Goal: Check status: Check status

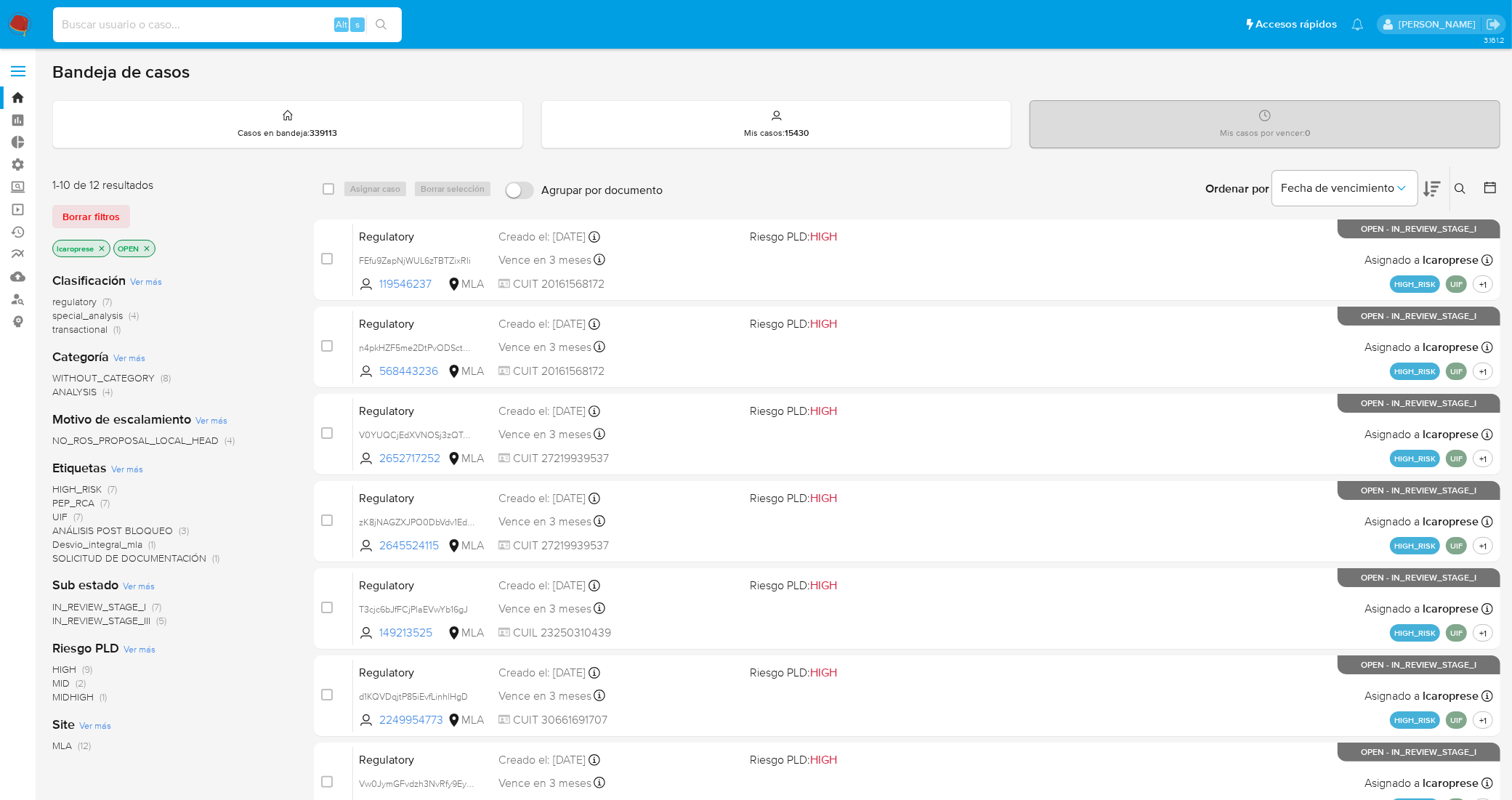
click at [293, 23] on input at bounding box center [227, 24] width 348 height 19
paste input "yoKN0oapyP8TEz6tej0k05au"
type input "yoKN0oapyP8TEz6tej0k05au"
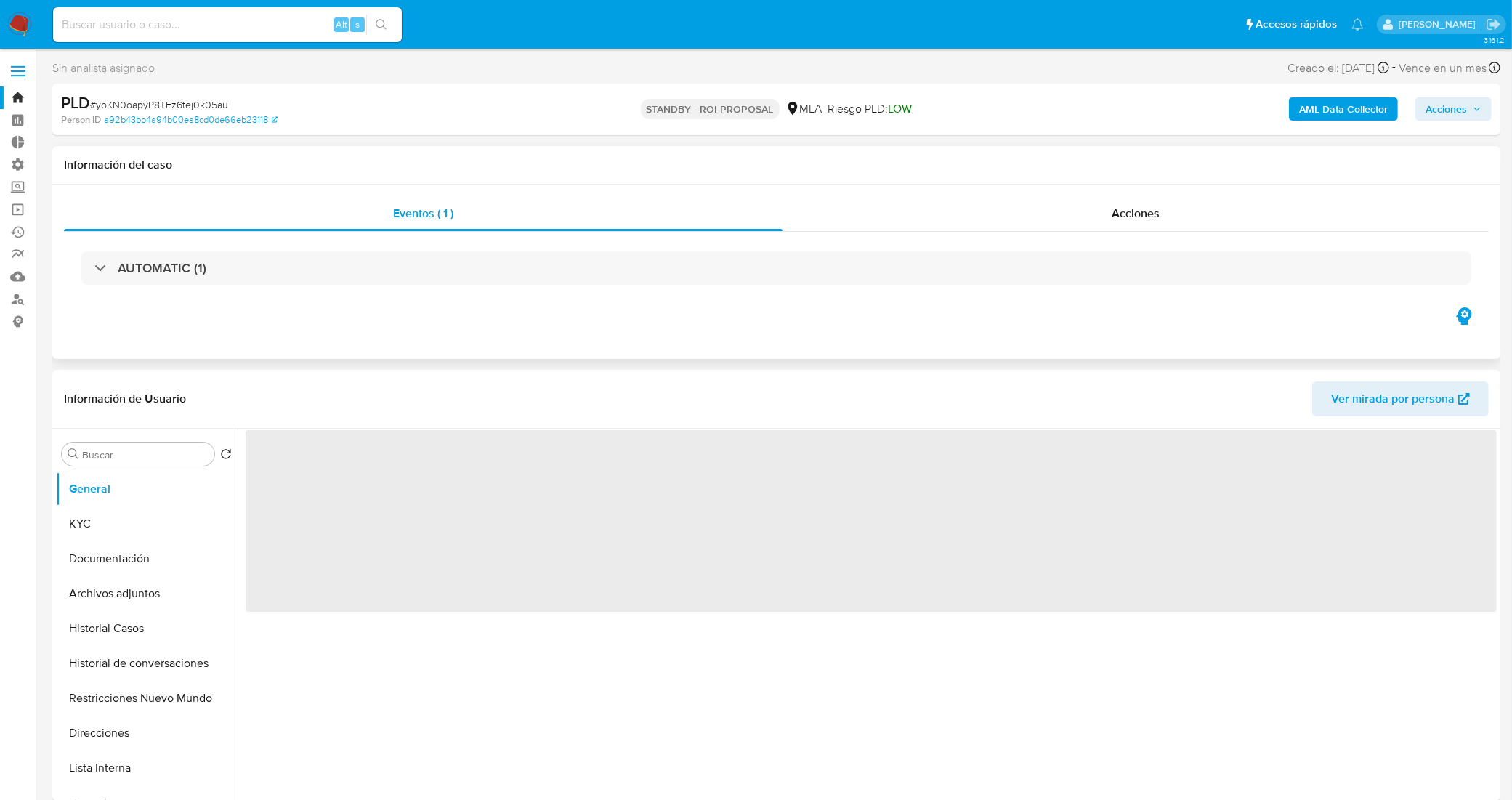
select select "10"
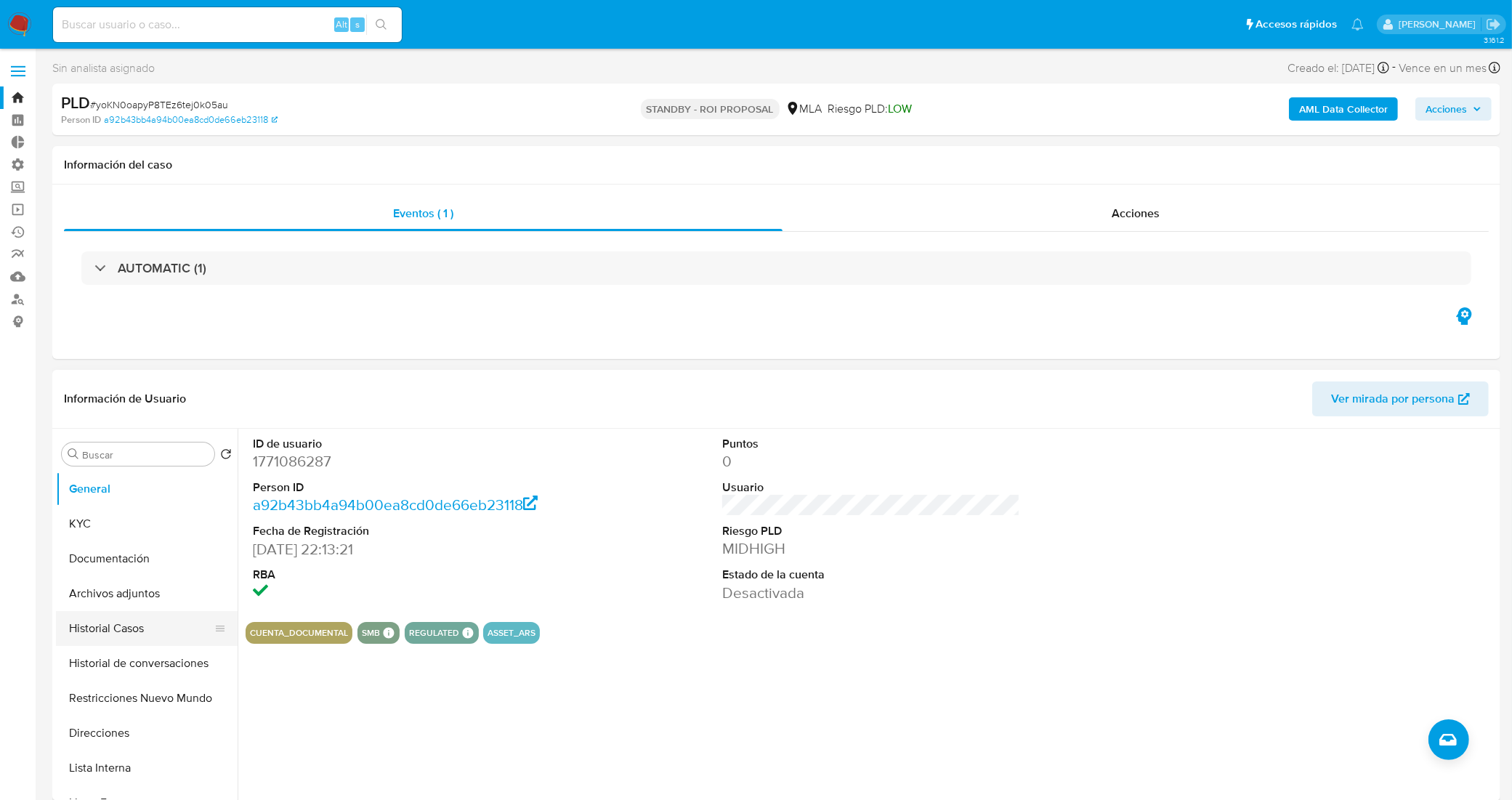
drag, startPoint x: 146, startPoint y: 636, endPoint x: 135, endPoint y: 634, distance: 11.2
click at [146, 636] on button "Historial Casos" at bounding box center [140, 628] width 170 height 35
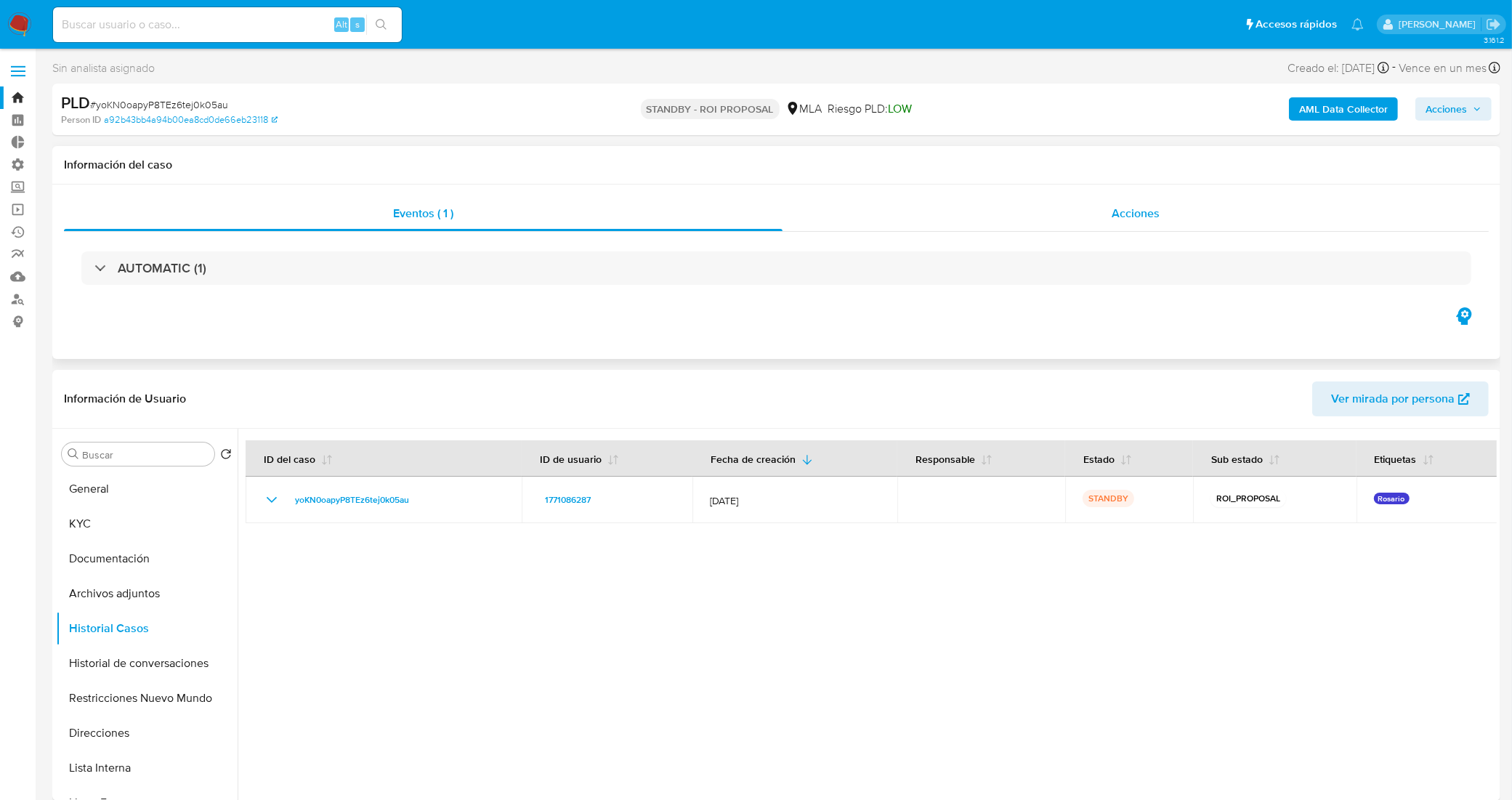
click at [1030, 218] on div "Acciones" at bounding box center [1135, 214] width 706 height 35
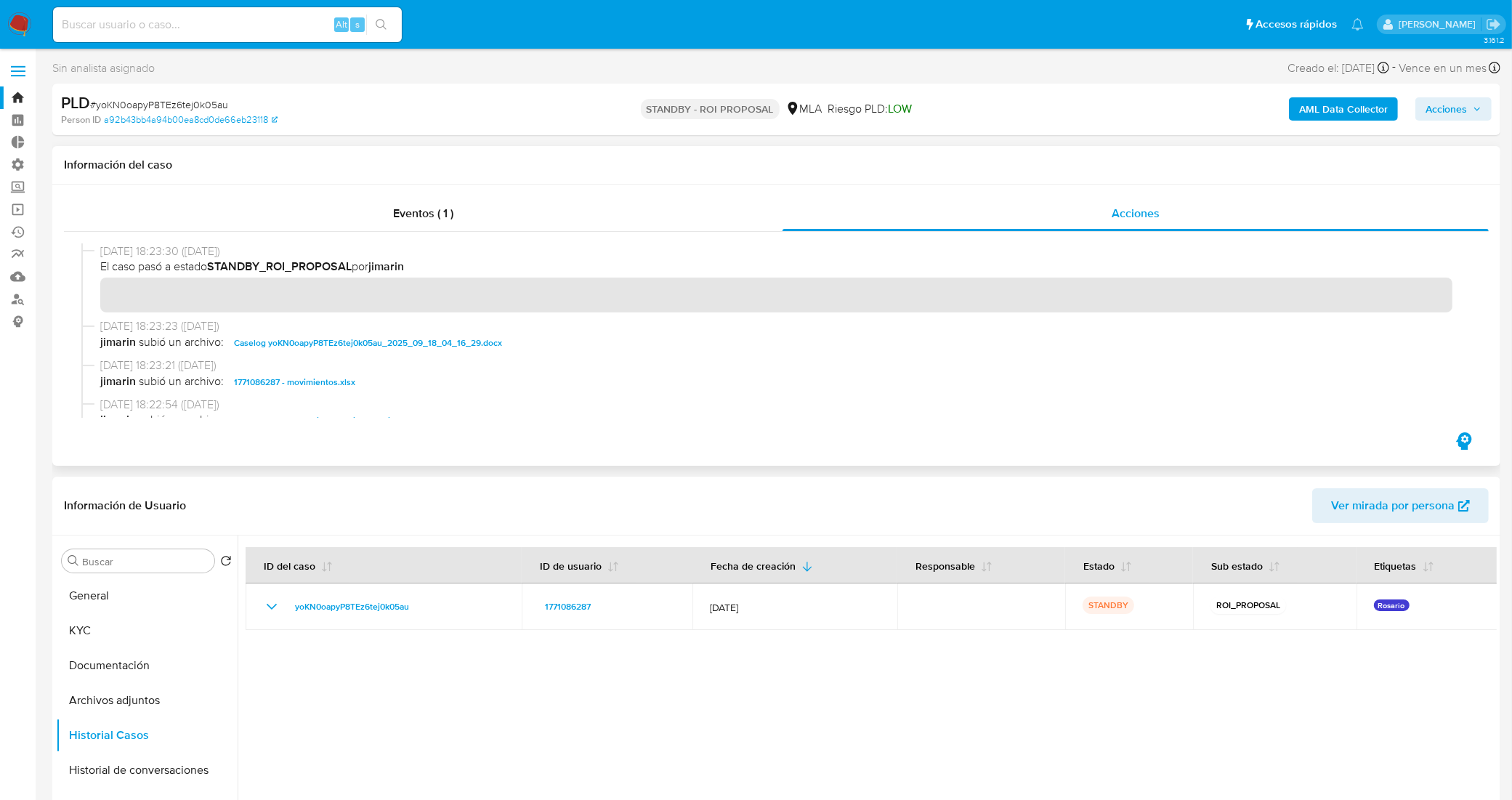
click at [418, 347] on span "Caselog yoKN0oapyP8TEz6tej0k05au_2025_09_18_04_16_29.docx" at bounding box center [368, 343] width 268 height 17
click at [195, 103] on span "# yoKN0oapyP8TEz6tej0k05au" at bounding box center [159, 104] width 138 height 15
copy span "yoKN0oapyP8TEz6tej0k05au"
click at [23, 95] on link "Bandeja" at bounding box center [86, 97] width 173 height 23
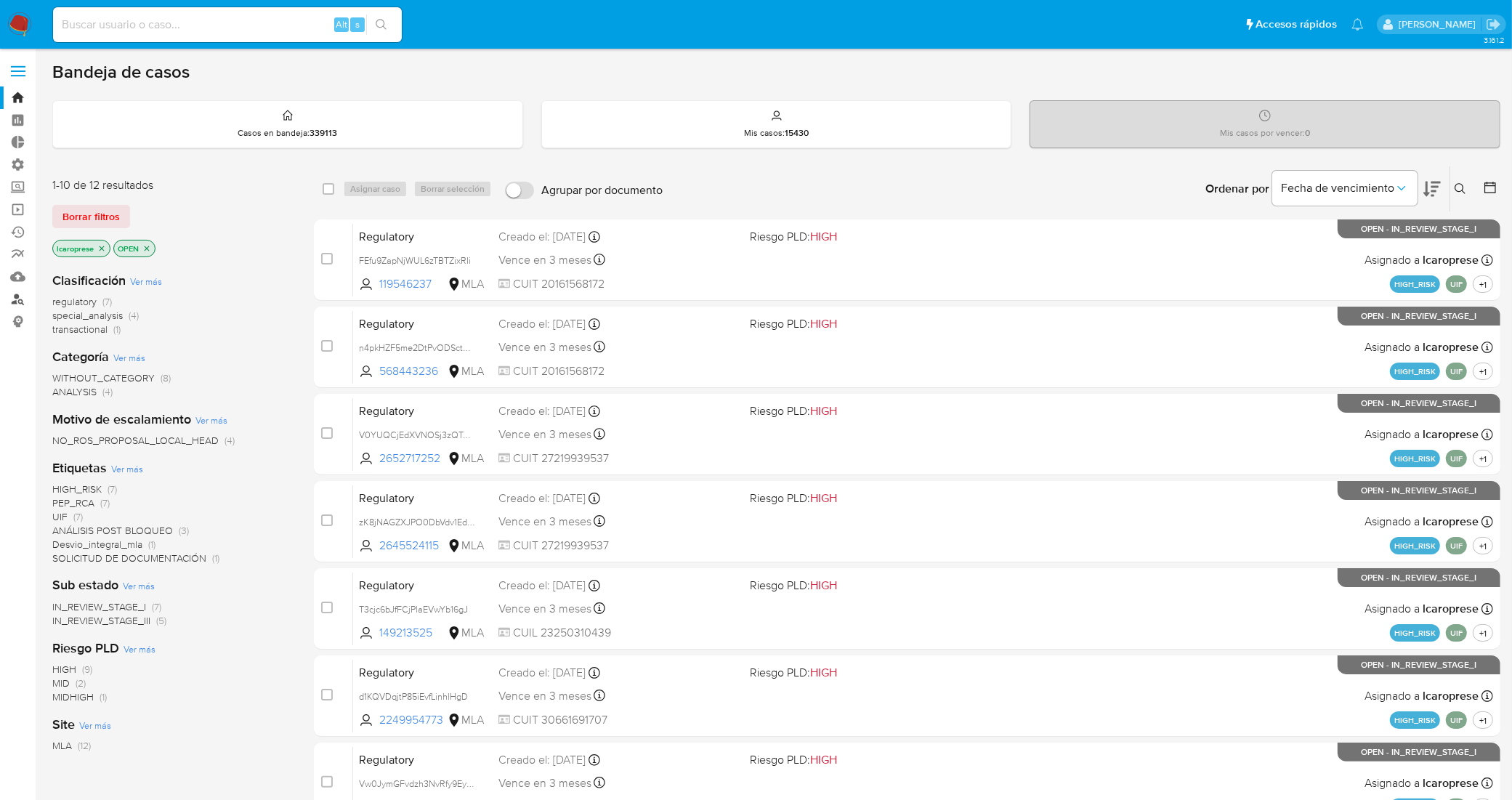
click at [16, 300] on link "Buscador de personas" at bounding box center [86, 298] width 173 height 23
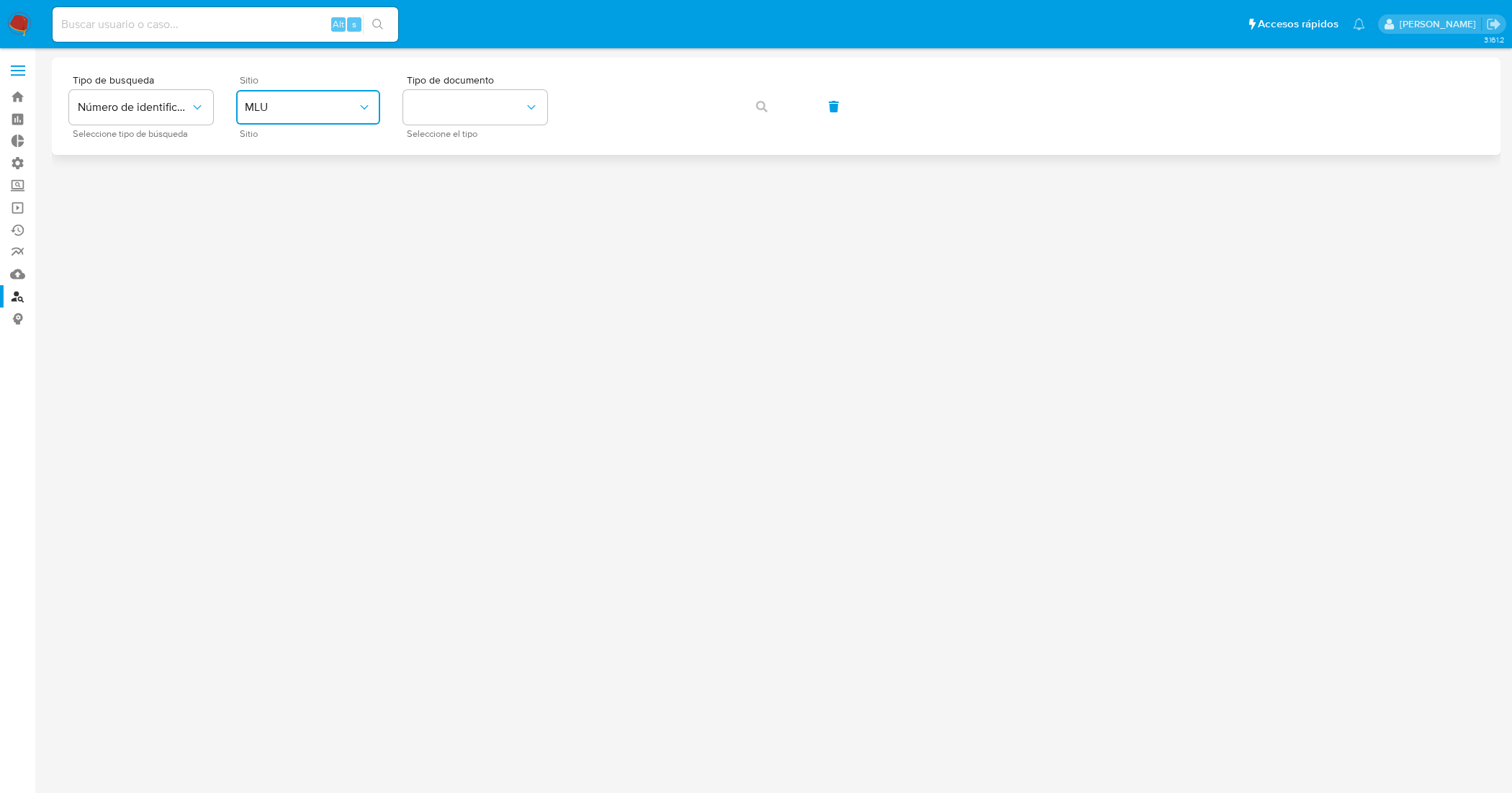
click at [344, 117] on button "MLU" at bounding box center [308, 107] width 144 height 35
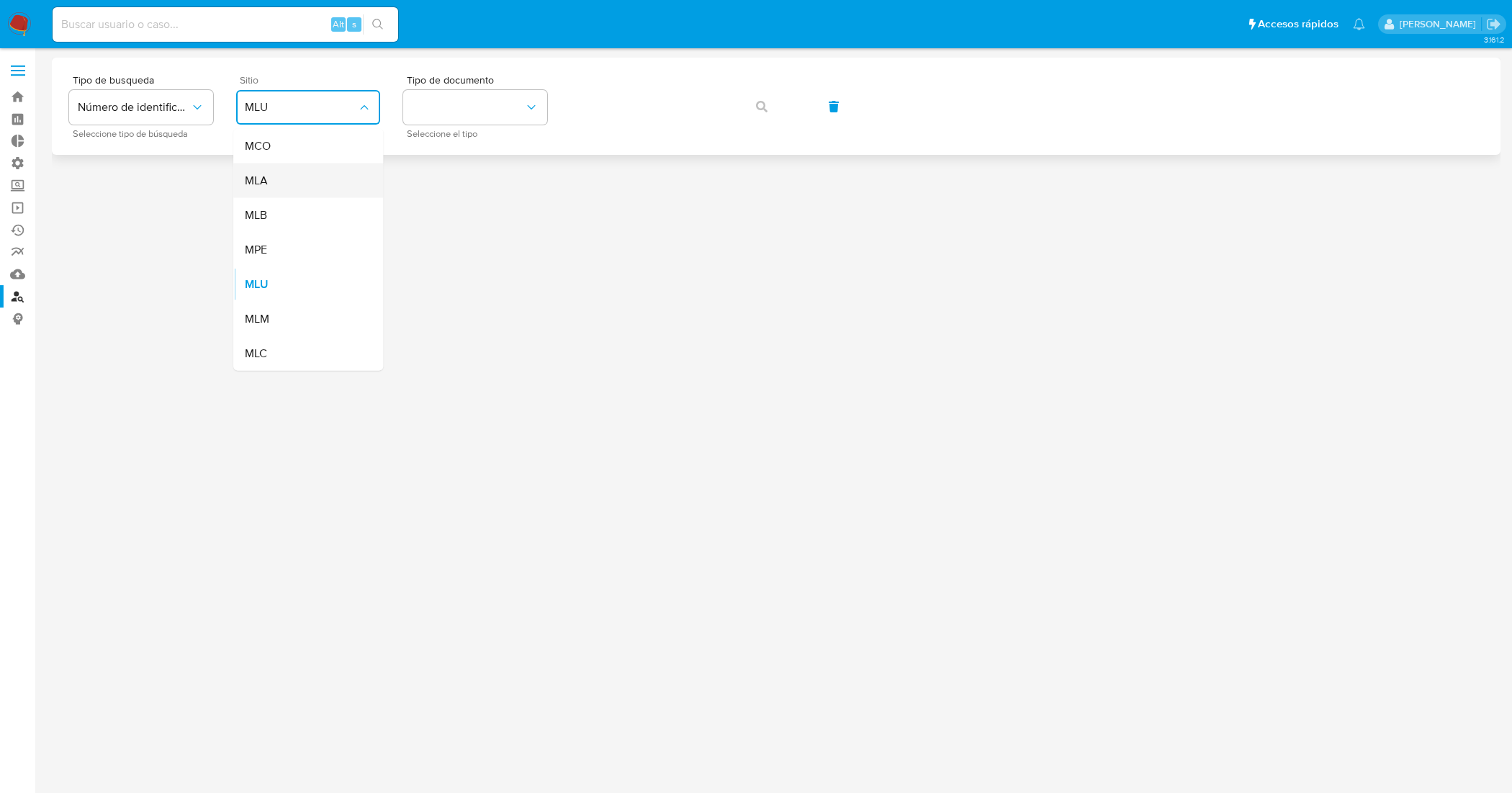
click at [331, 178] on div "MLA" at bounding box center [303, 181] width 118 height 35
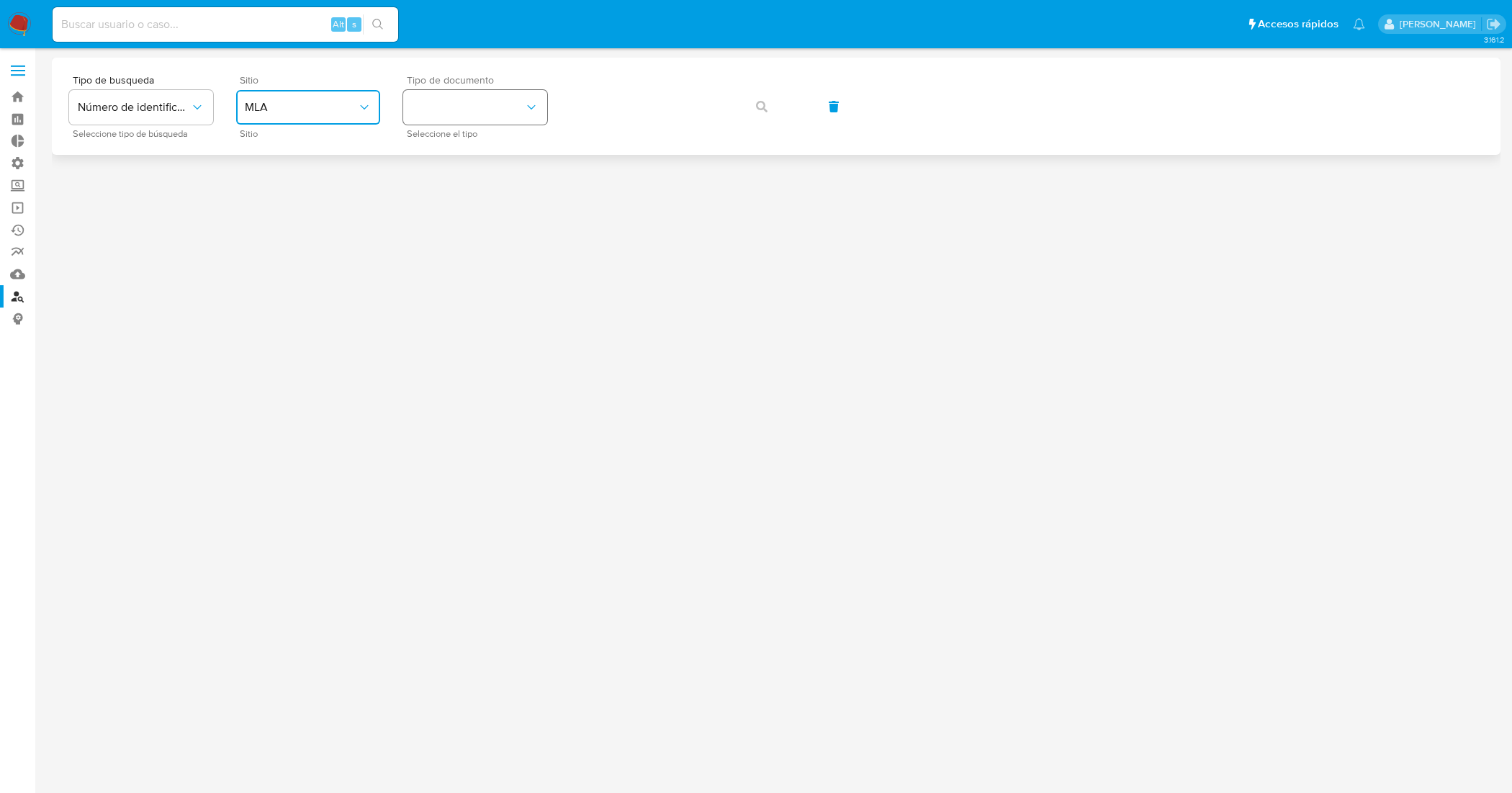
click at [520, 103] on button "identificationType" at bounding box center [476, 107] width 144 height 35
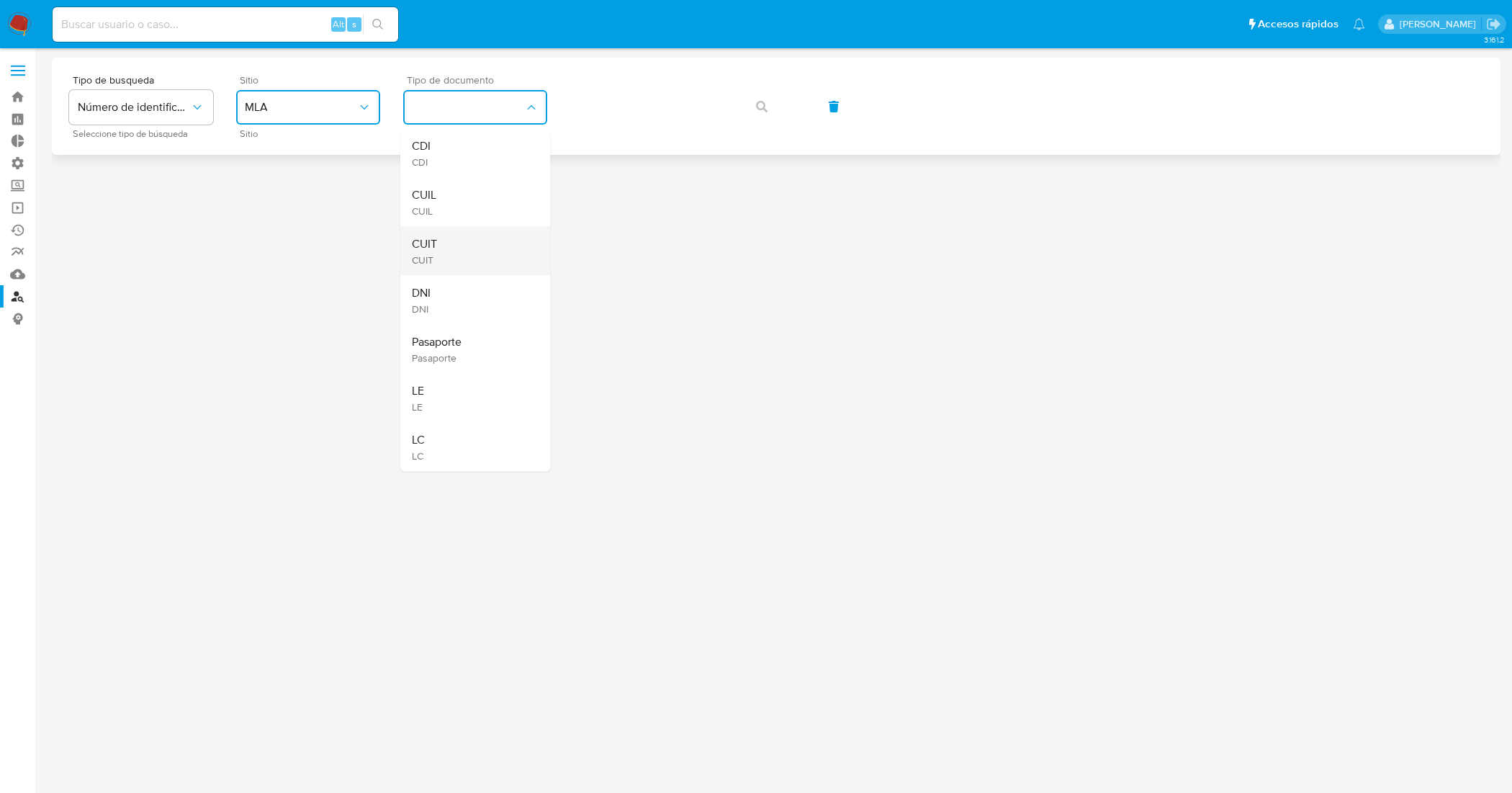
click at [484, 242] on div "CUIT CUIT" at bounding box center [471, 251] width 118 height 49
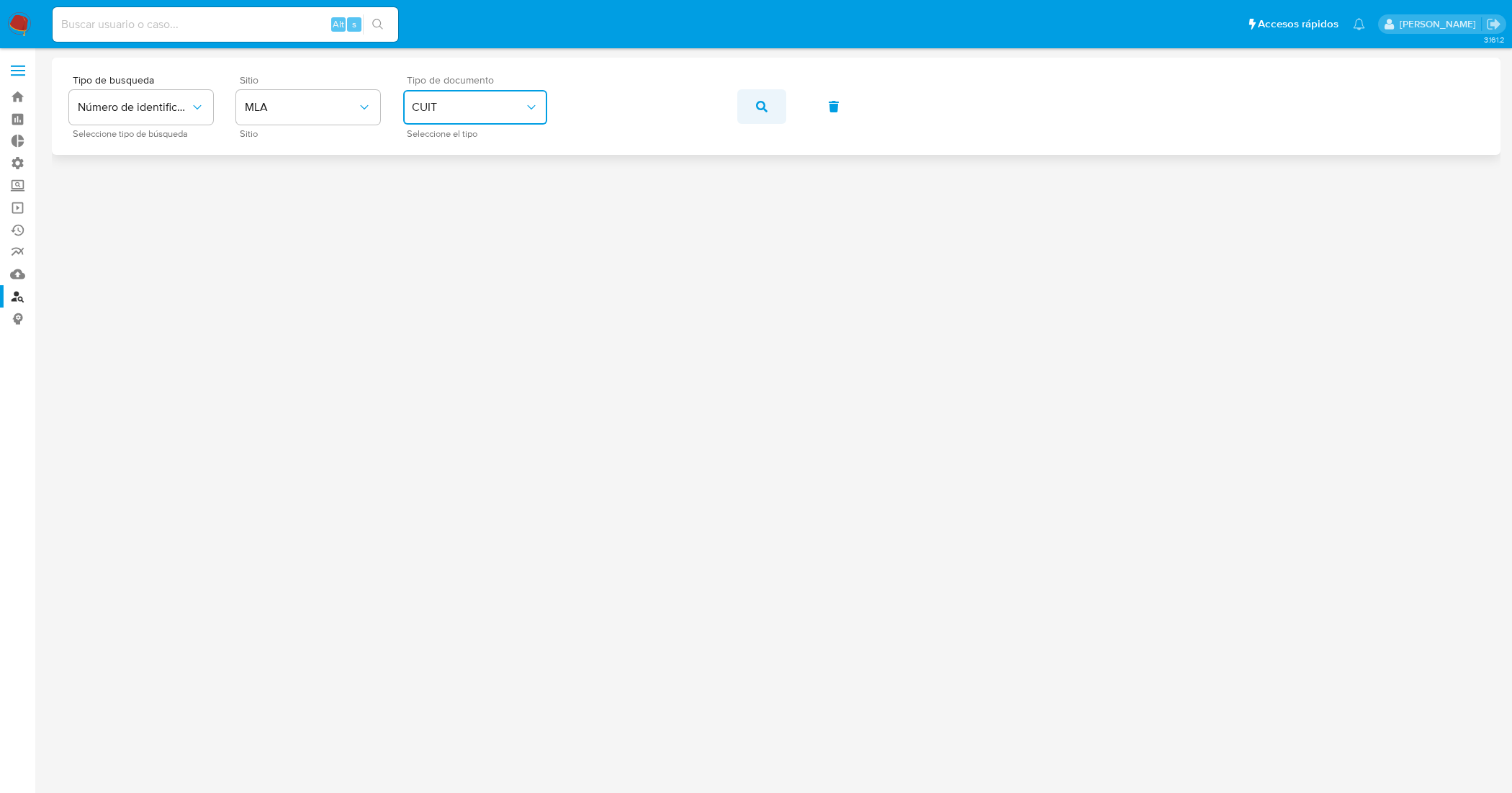
click at [769, 108] on button "button" at bounding box center [761, 106] width 49 height 35
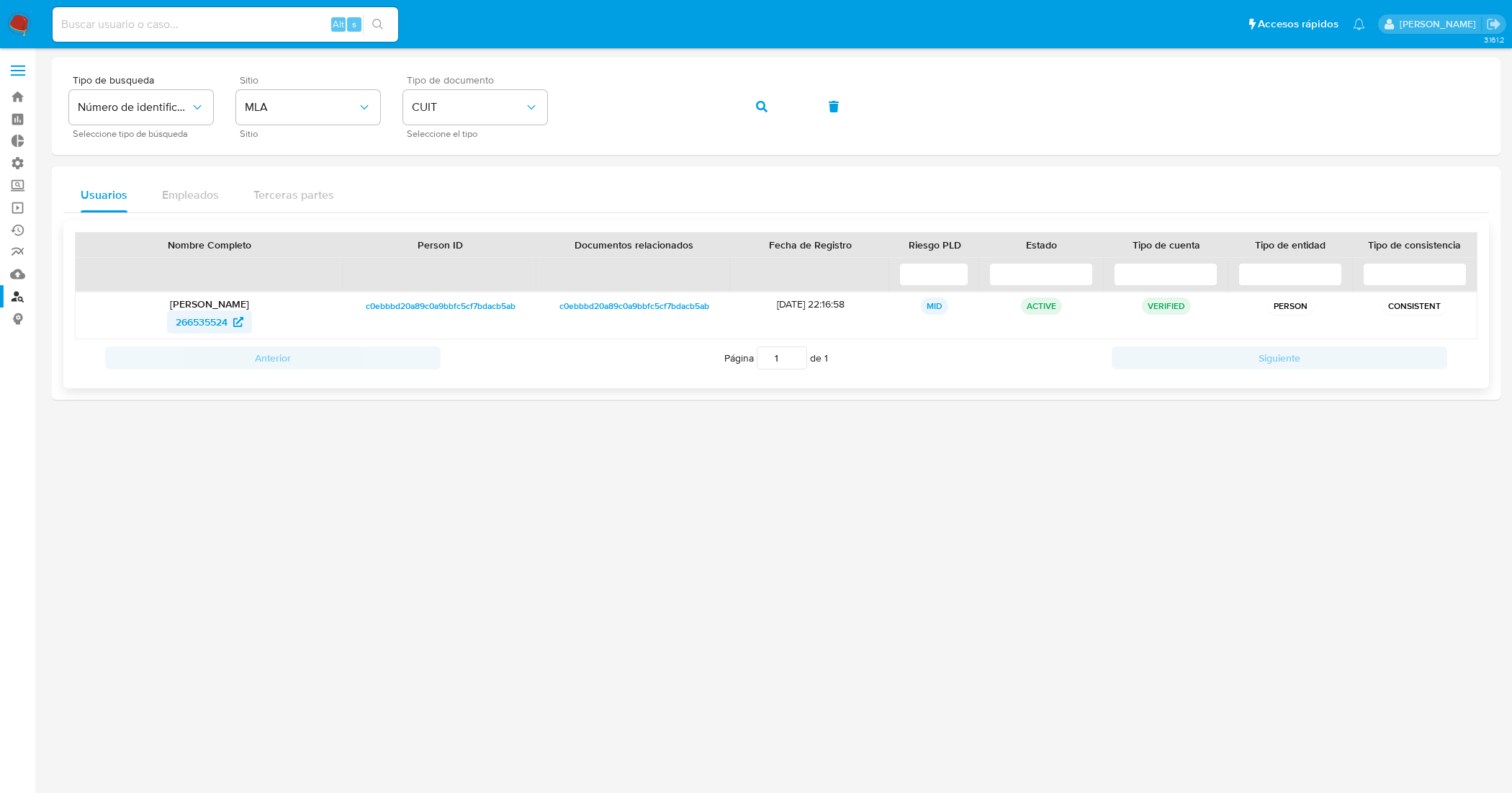
click at [204, 325] on span "266535524" at bounding box center [201, 322] width 52 height 23
click at [542, 102] on div "Tipo de busqueda Número de identificación Seleccione tipo de búsqueda Sitio MLA…" at bounding box center [776, 106] width 1414 height 63
click at [751, 99] on button "button" at bounding box center [761, 106] width 49 height 35
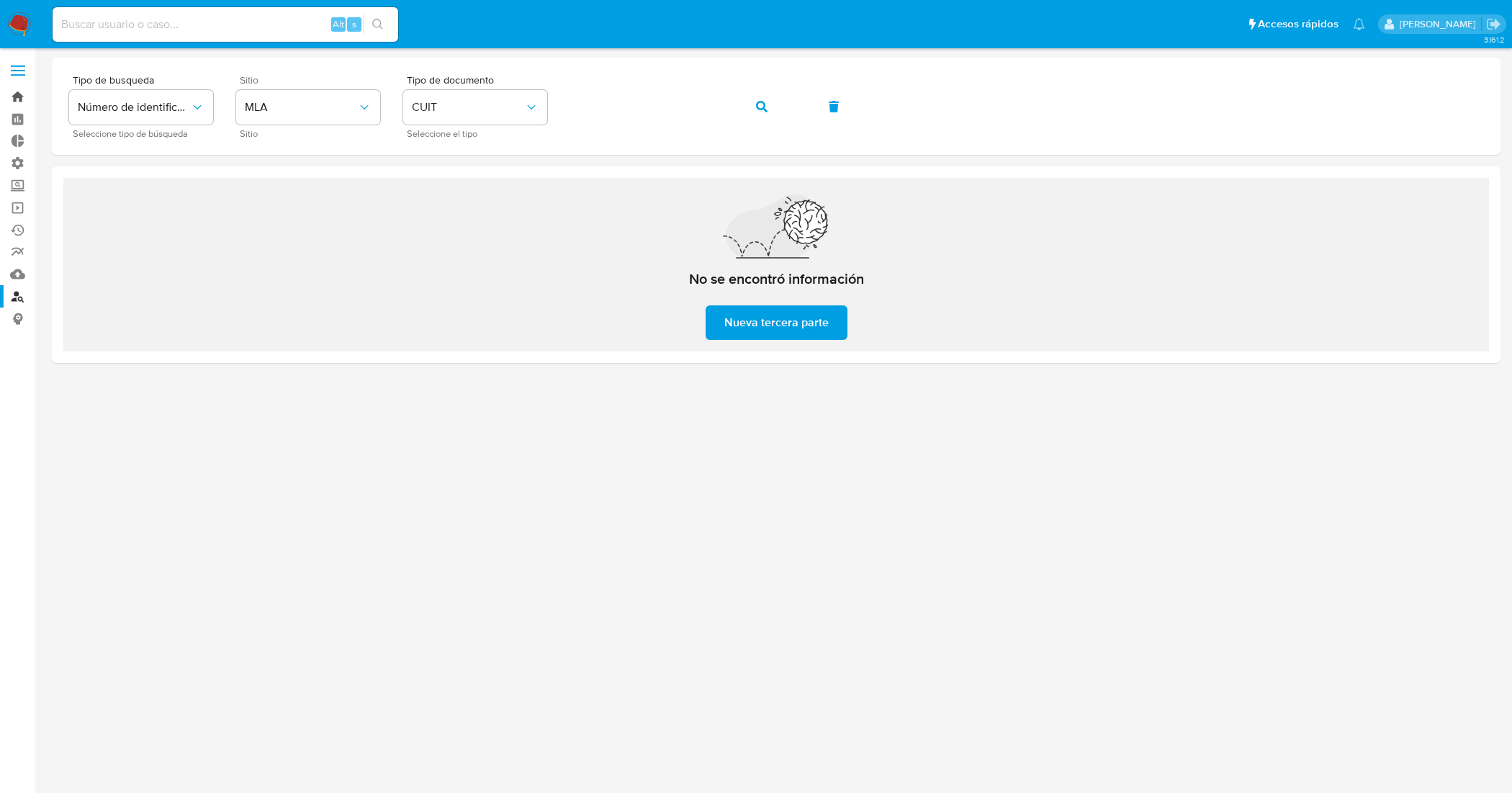
drag, startPoint x: 19, startPoint y: 92, endPoint x: 31, endPoint y: 91, distance: 12.0
click at [19, 92] on link "Bandeja" at bounding box center [85, 96] width 172 height 23
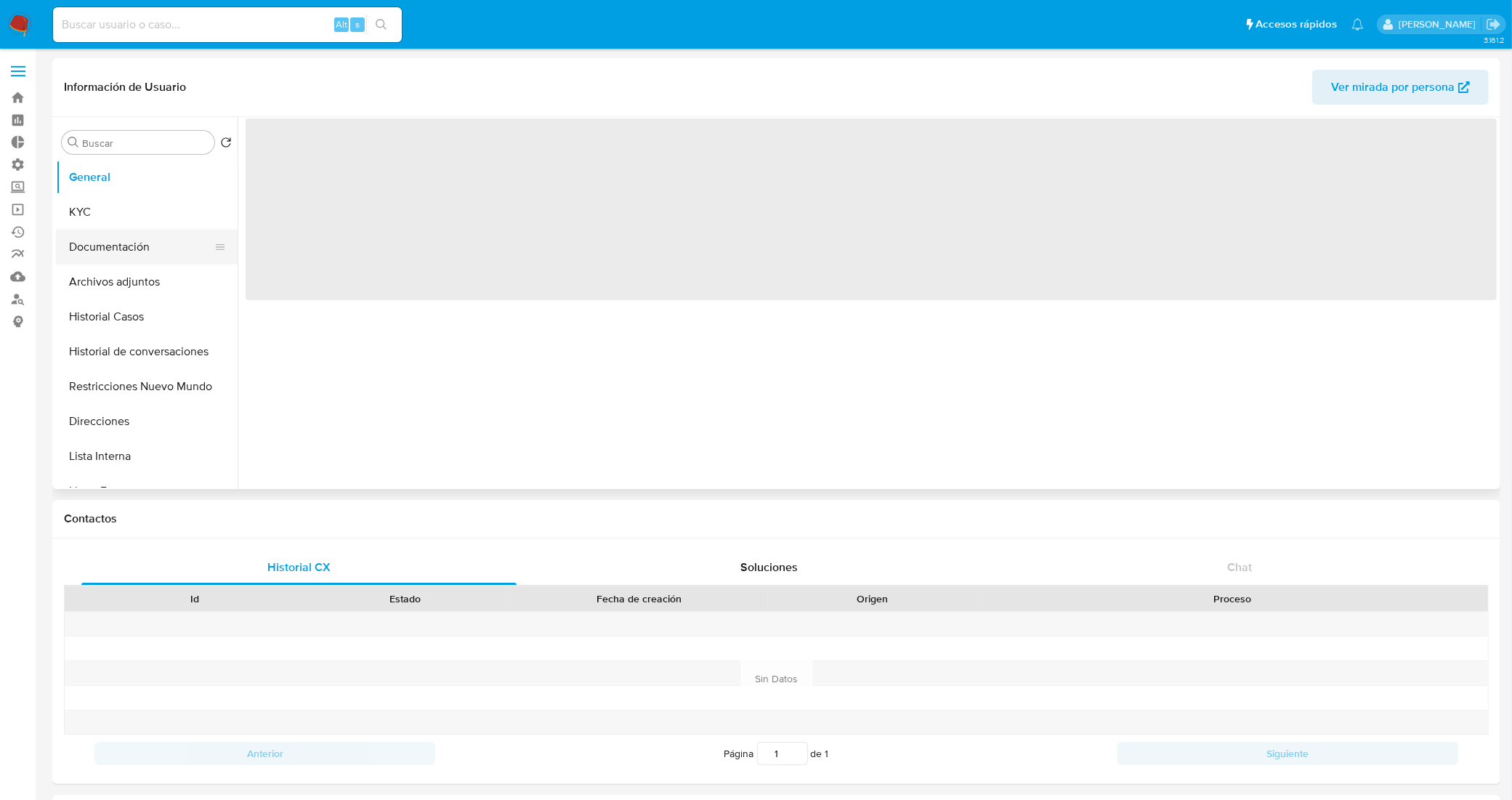
click at [155, 241] on button "Documentación" at bounding box center [140, 247] width 170 height 35
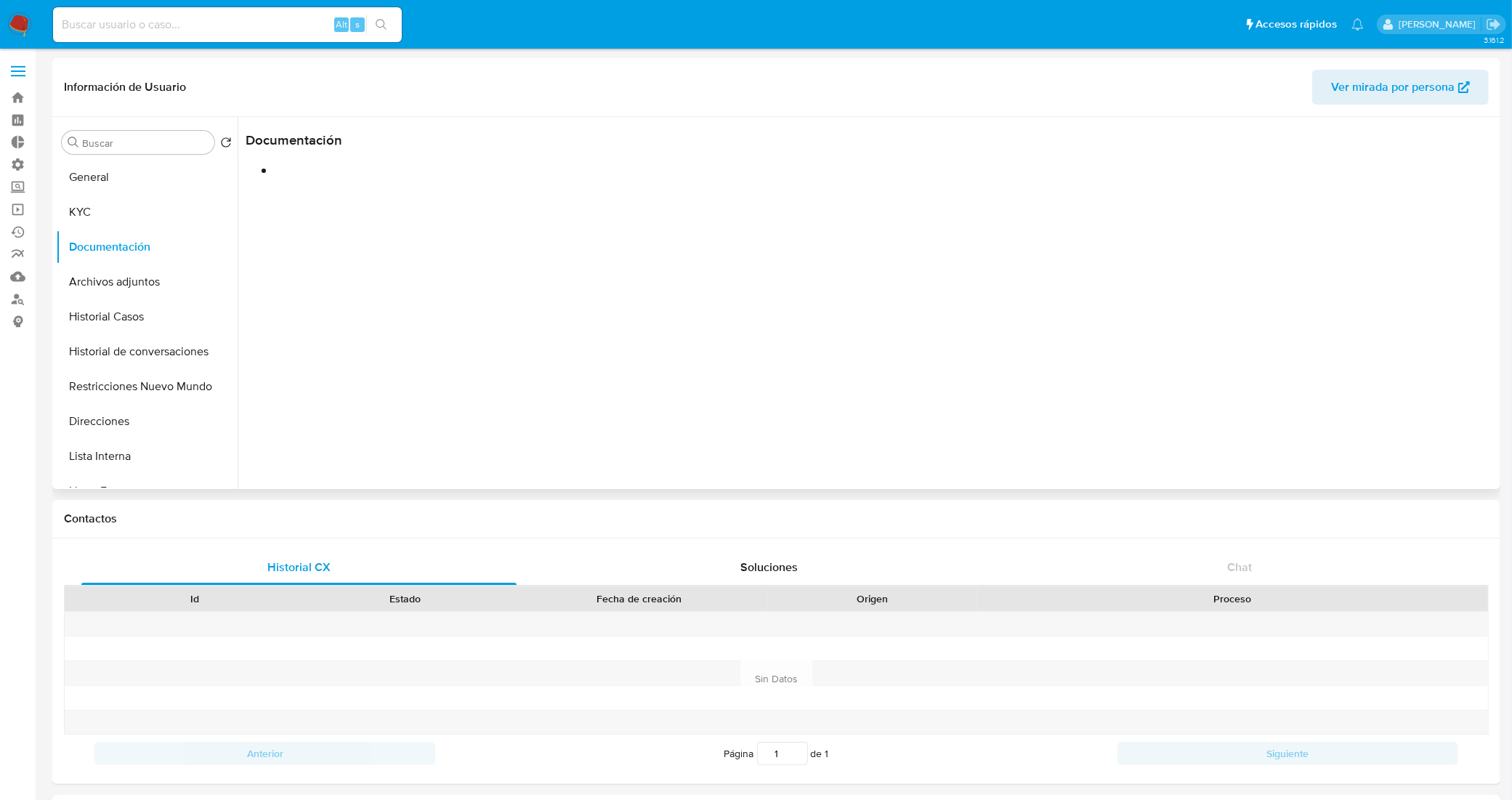
select select "10"
click at [332, 222] on button "Identificación" at bounding box center [391, 225] width 290 height 37
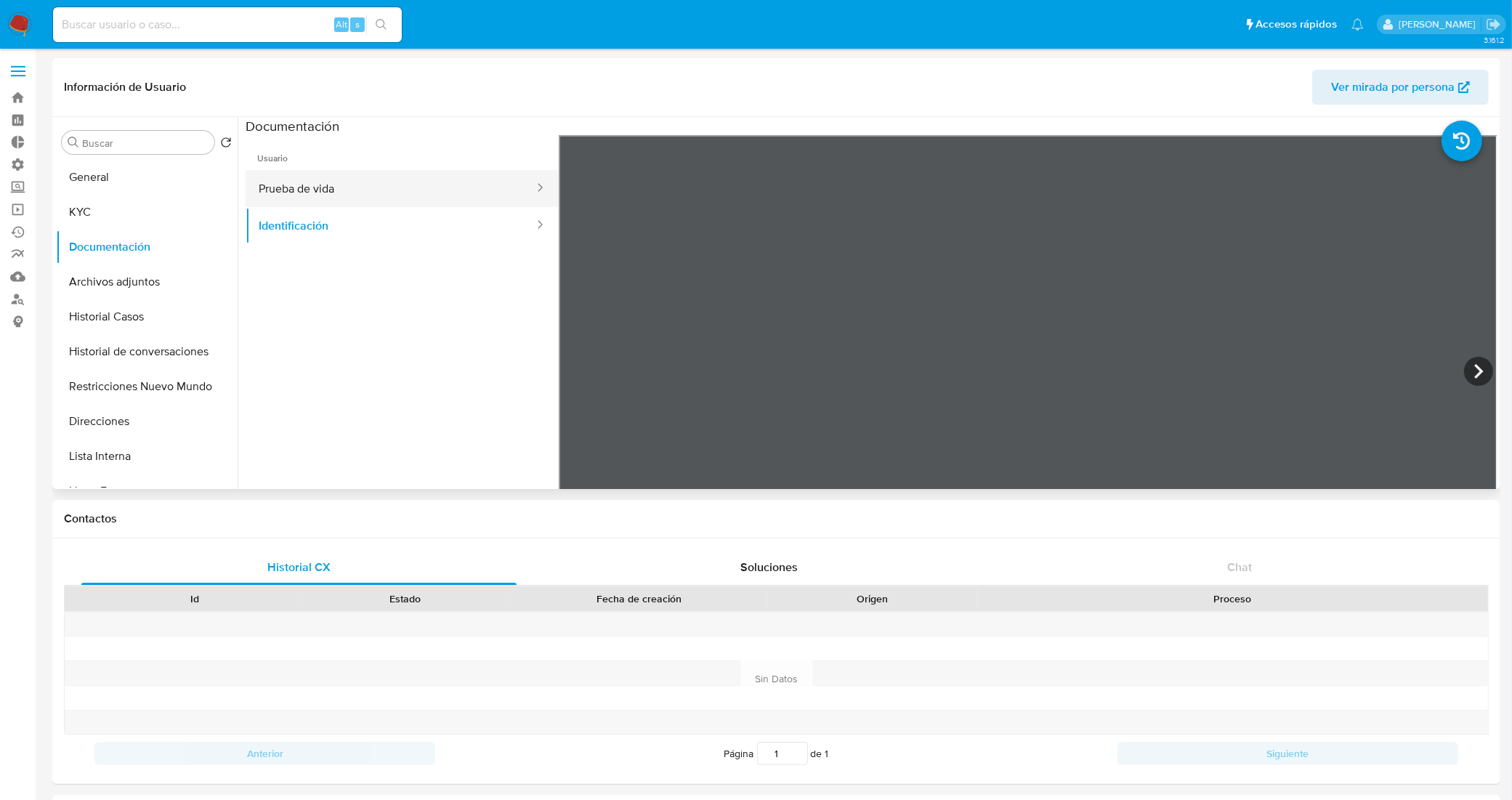
click at [422, 204] on button "Prueba de vida" at bounding box center [391, 188] width 290 height 37
click at [116, 216] on button "KYC" at bounding box center [140, 212] width 170 height 35
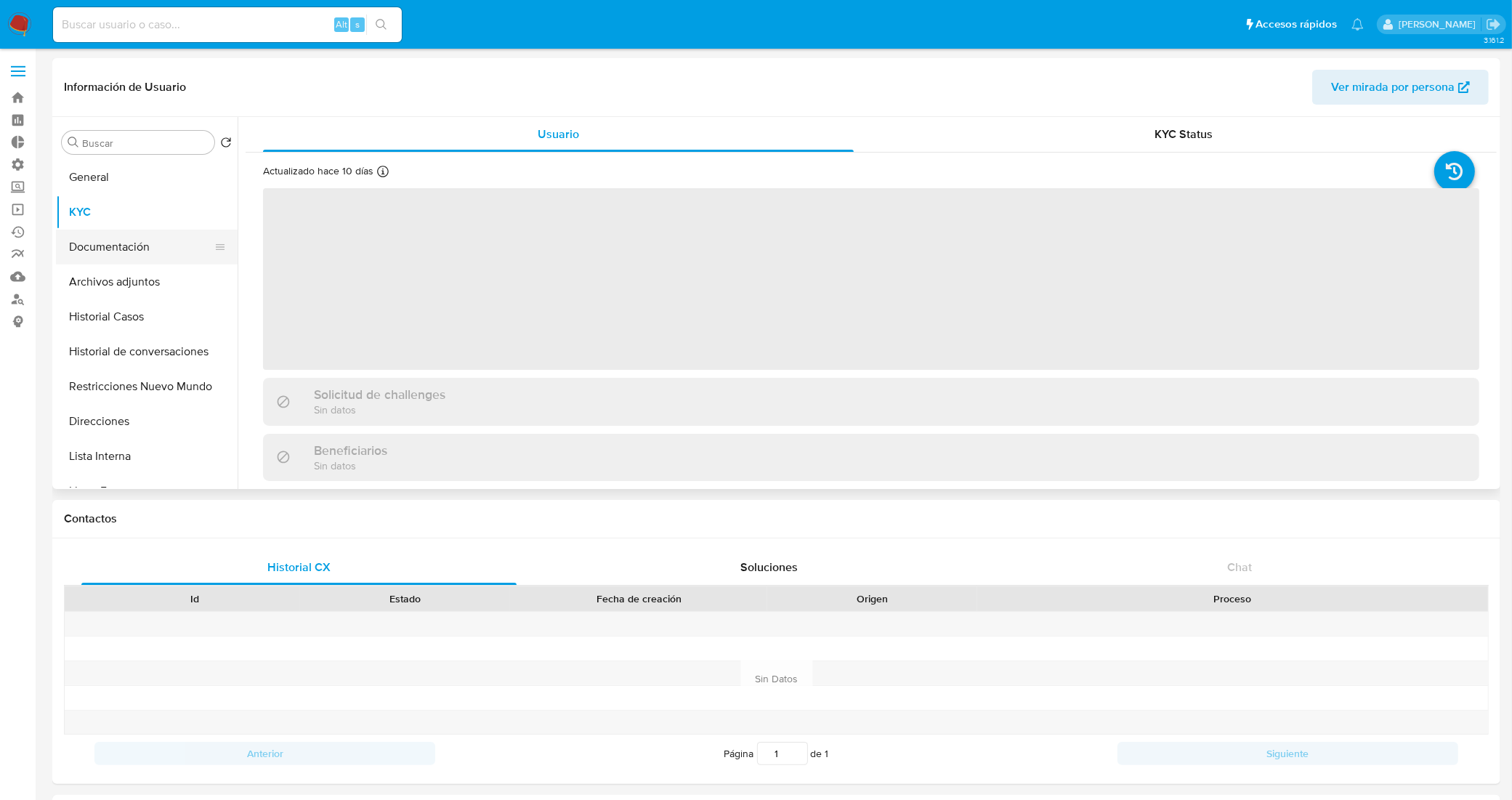
click at [140, 240] on button "Documentación" at bounding box center [140, 247] width 170 height 35
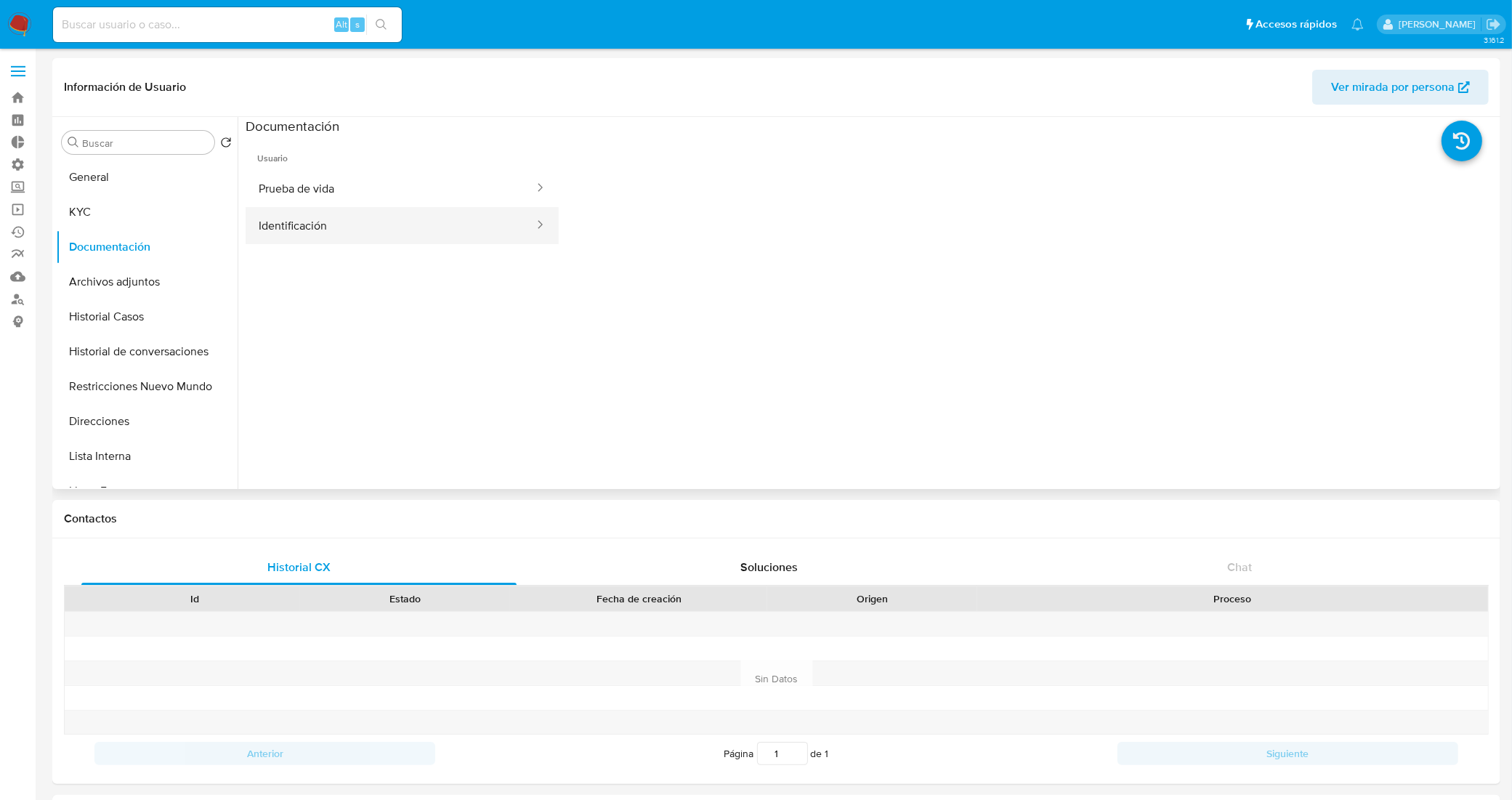
click at [317, 223] on button "Identificación" at bounding box center [391, 225] width 290 height 37
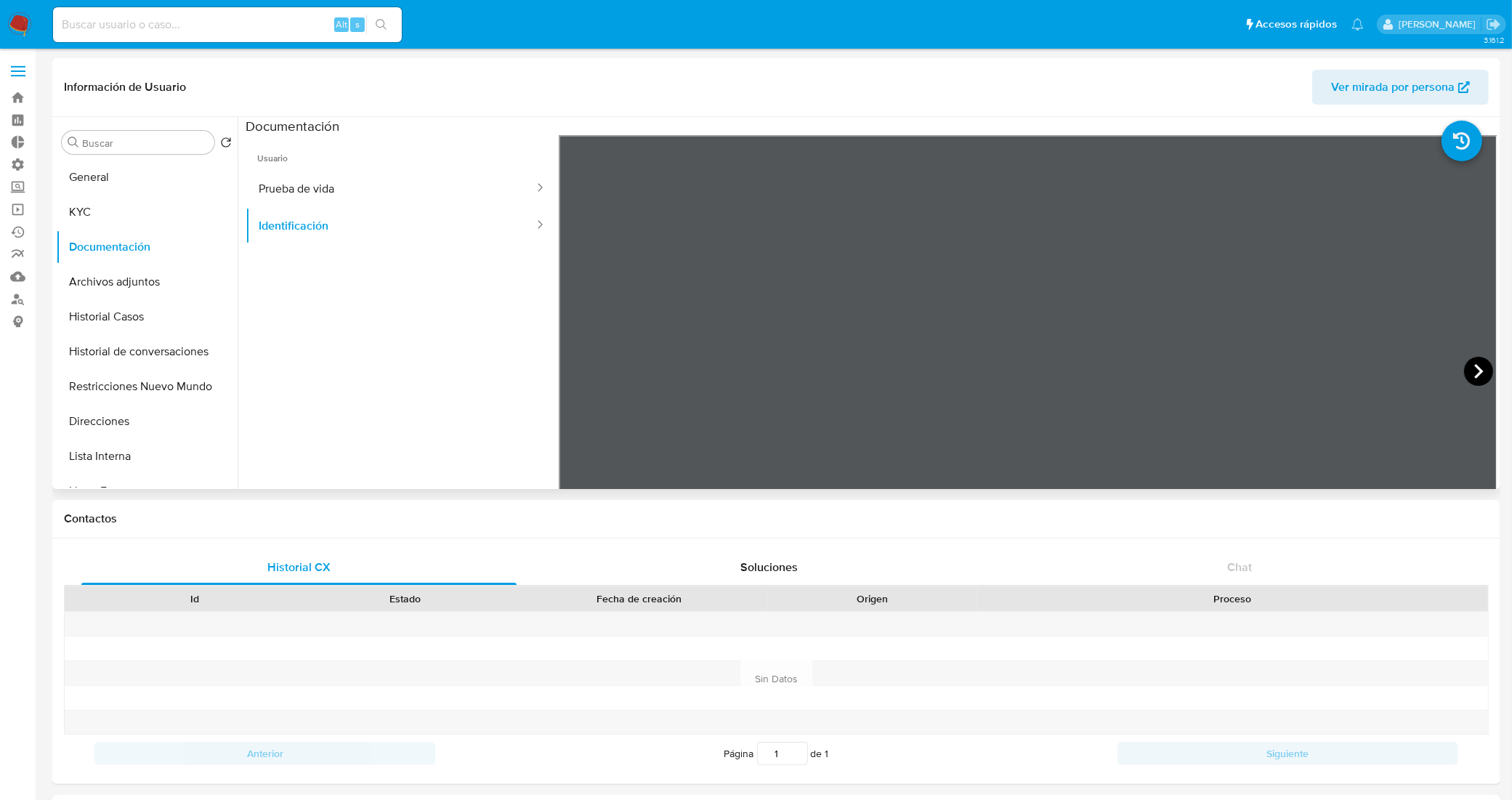
click at [1469, 370] on icon at bounding box center [1478, 371] width 29 height 29
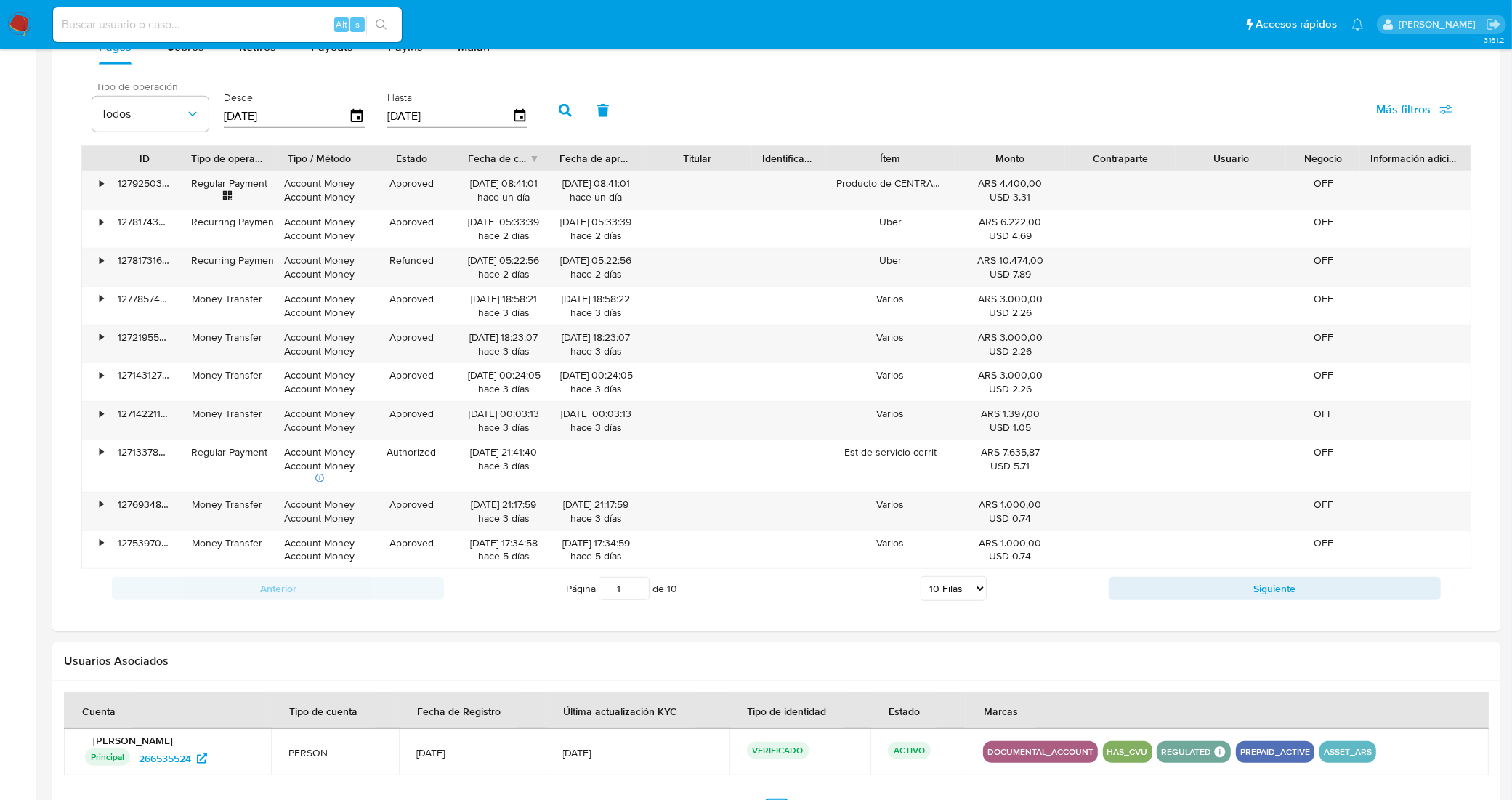
scroll to position [908, 0]
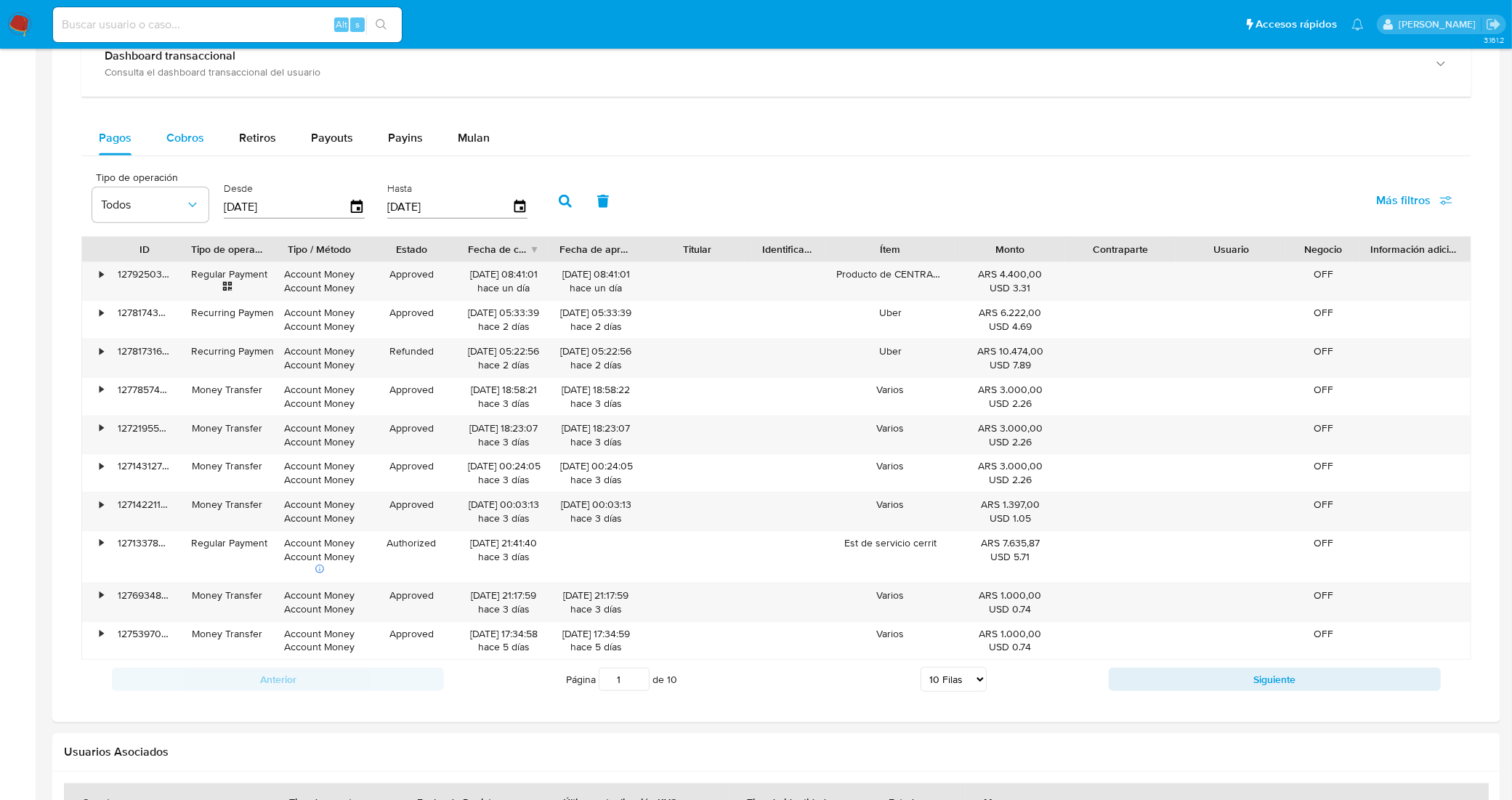
click at [178, 138] on span "Cobros" at bounding box center [185, 137] width 38 height 16
select select "10"
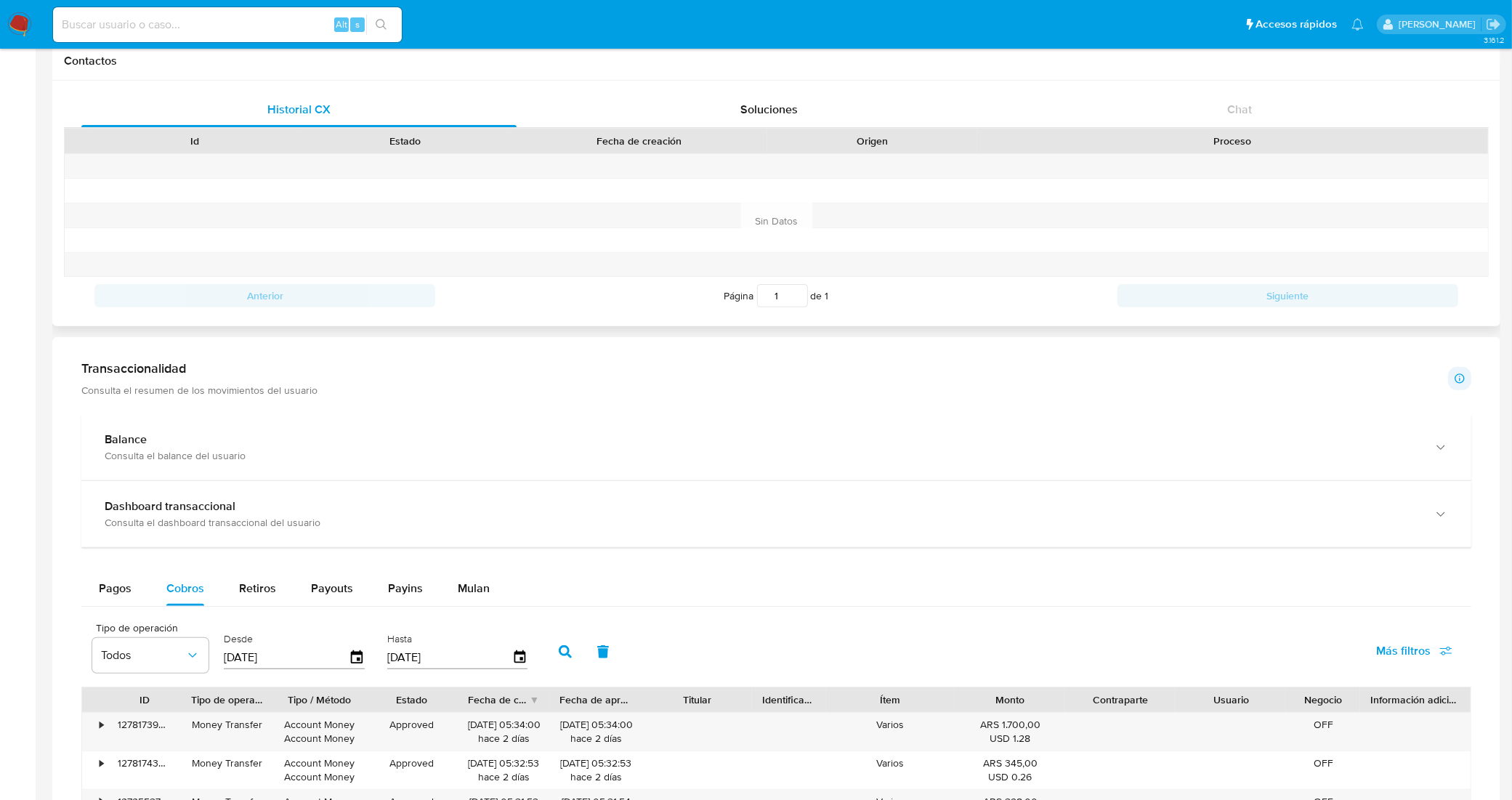
scroll to position [454, 0]
